Goal: Information Seeking & Learning: Learn about a topic

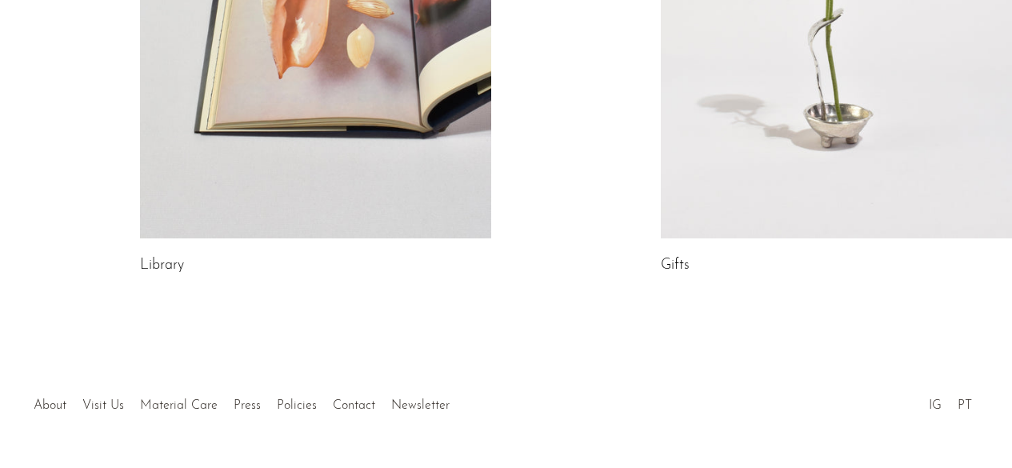
scroll to position [1083, 0]
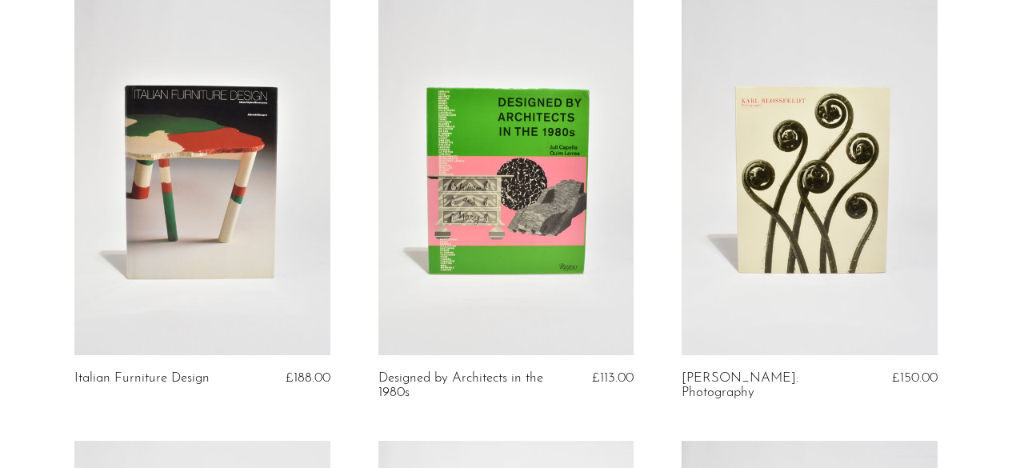
scroll to position [580, 0]
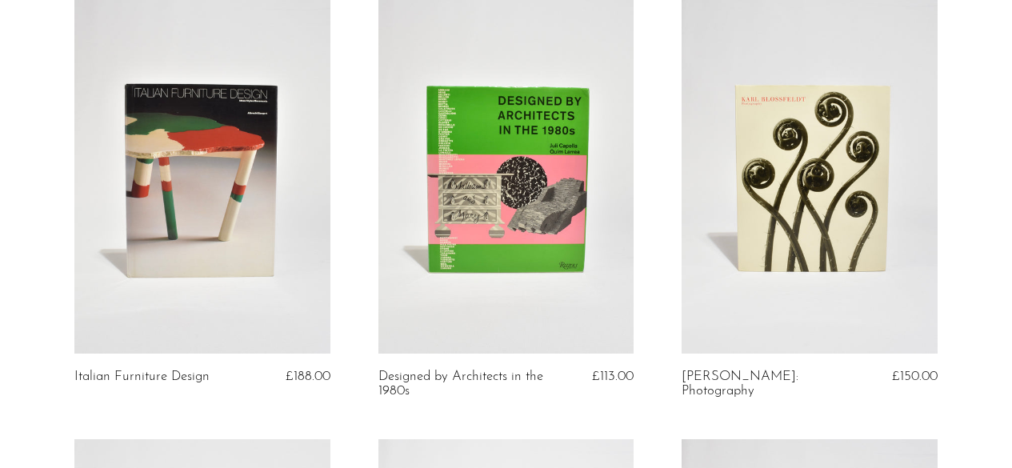
drag, startPoint x: 673, startPoint y: 377, endPoint x: 847, endPoint y: 370, distance: 173.8
click at [847, 370] on article "[PERSON_NAME]: Photography £150.00" at bounding box center [809, 216] width 303 height 443
copy link "[PERSON_NAME]: Photography"
drag, startPoint x: 210, startPoint y: 379, endPoint x: 74, endPoint y: 377, distance: 136.8
click at [74, 377] on article "Italian Furniture Design £188.00" at bounding box center [201, 216] width 303 height 443
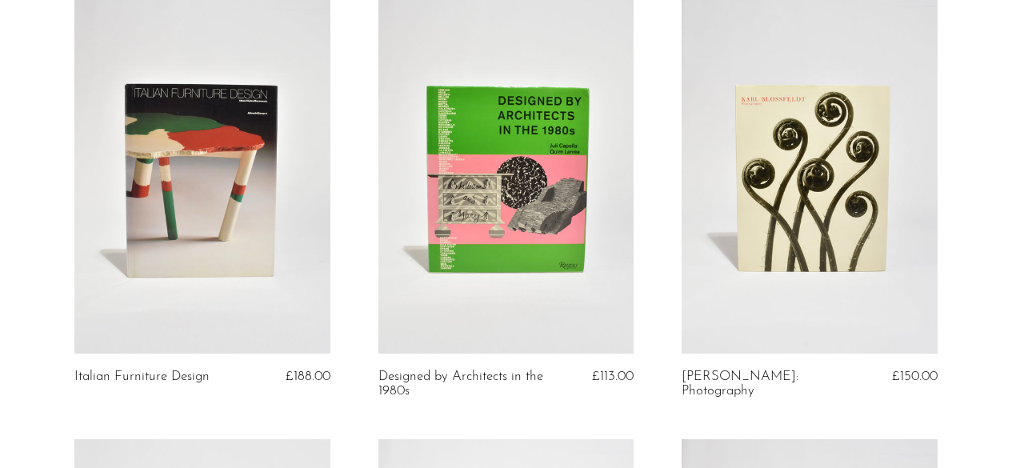
copy link "Italian Furniture Design"
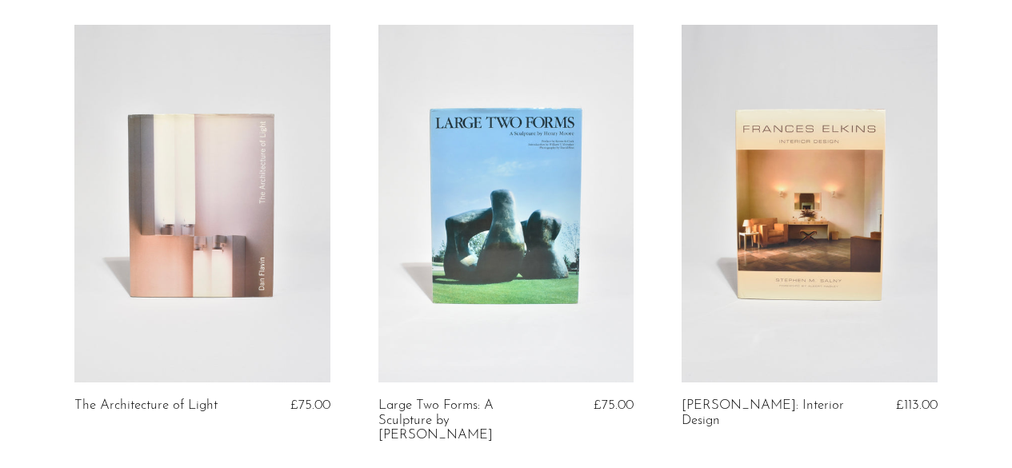
scroll to position [1426, 0]
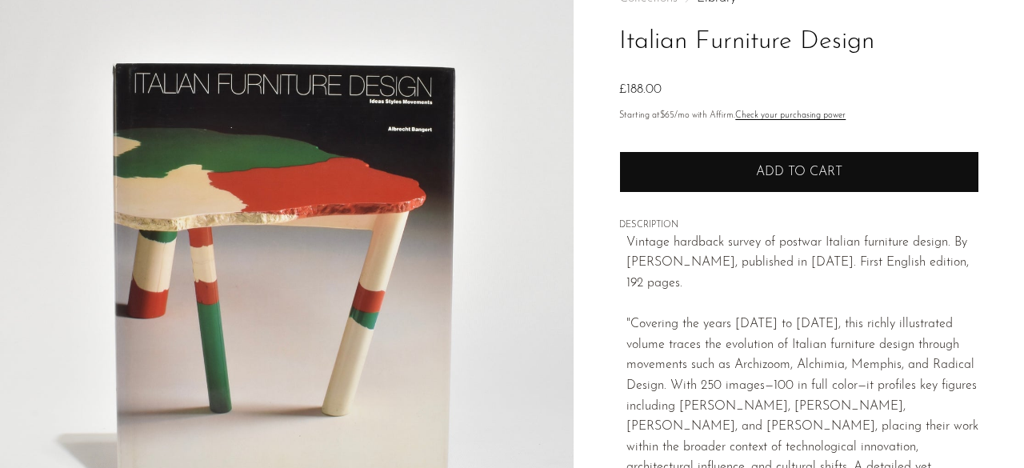
scroll to position [108, 0]
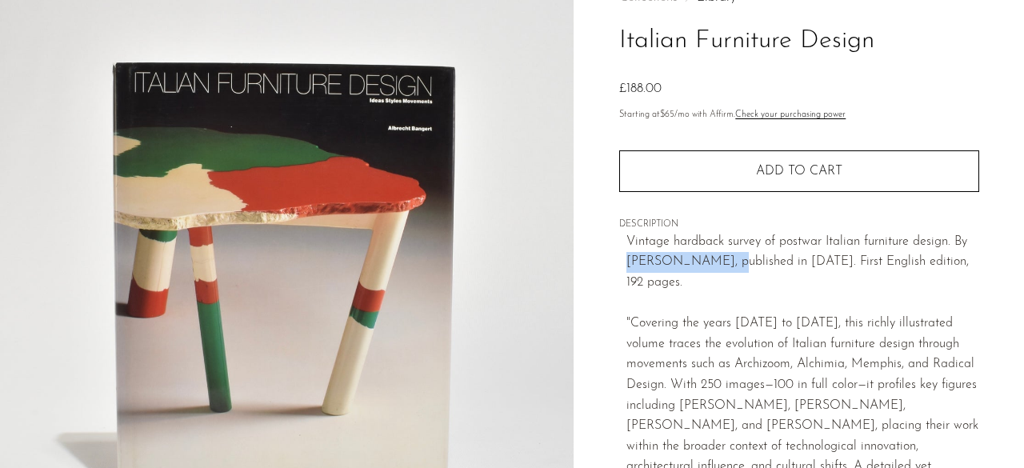
drag, startPoint x: 719, startPoint y: 260, endPoint x: 617, endPoint y: 260, distance: 101.6
click at [617, 260] on div "Collections Library Italian Furniture Design £188.00 Starting at $65 /mo with A…" at bounding box center [799, 343] width 450 height 754
copy p "Albrecht Bangert"
